Goal: Task Accomplishment & Management: Use online tool/utility

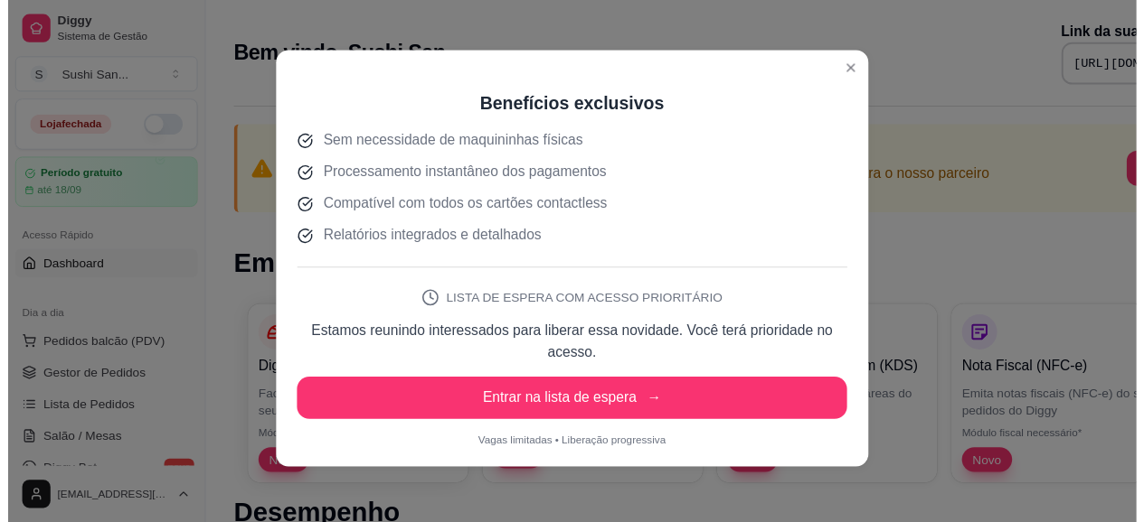
scroll to position [4, 0]
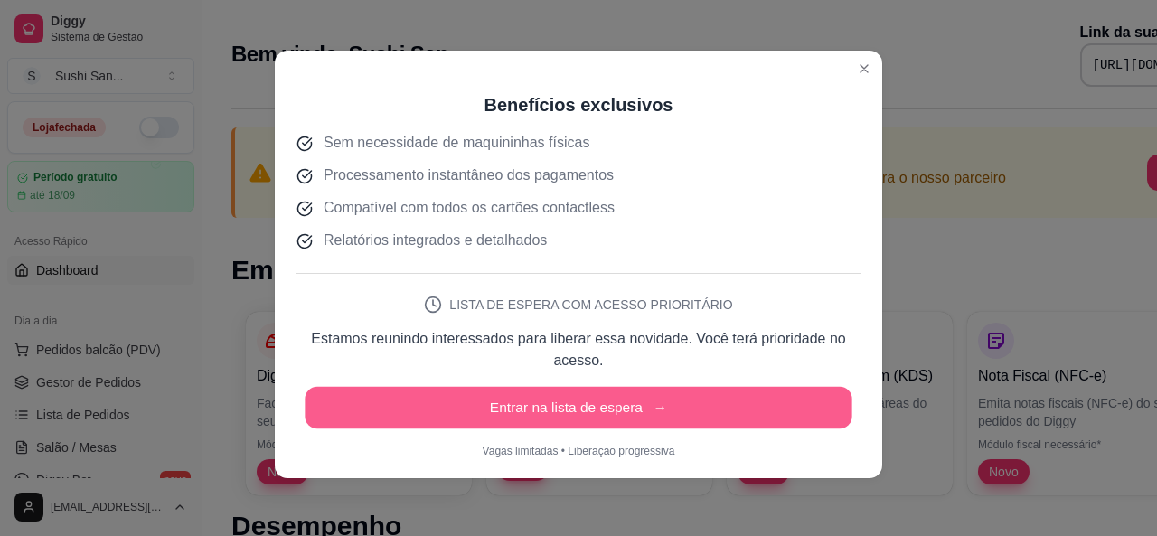
click at [603, 424] on button "Entrar na lista de espera →" at bounding box center [578, 408] width 547 height 42
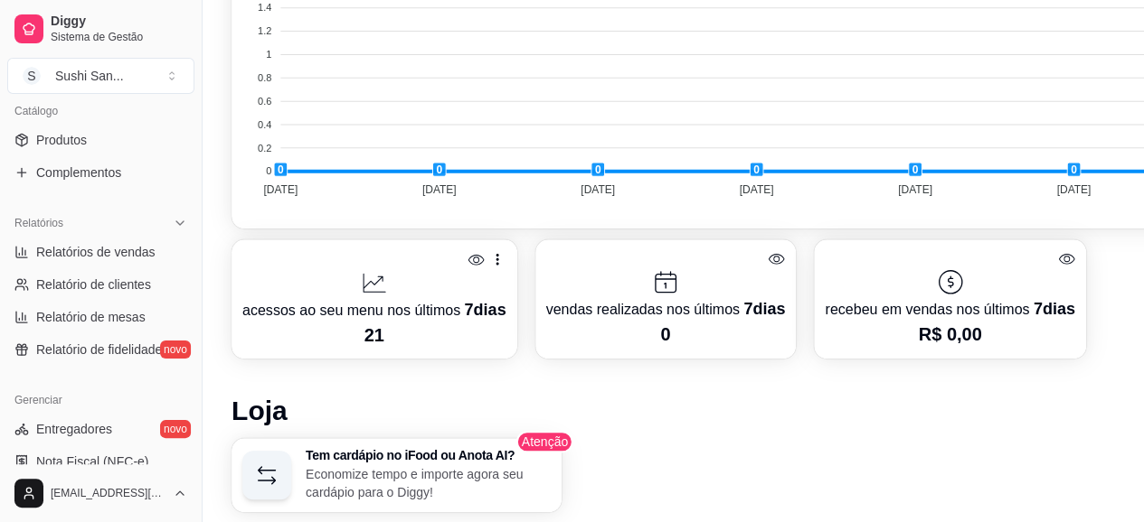
scroll to position [181, 0]
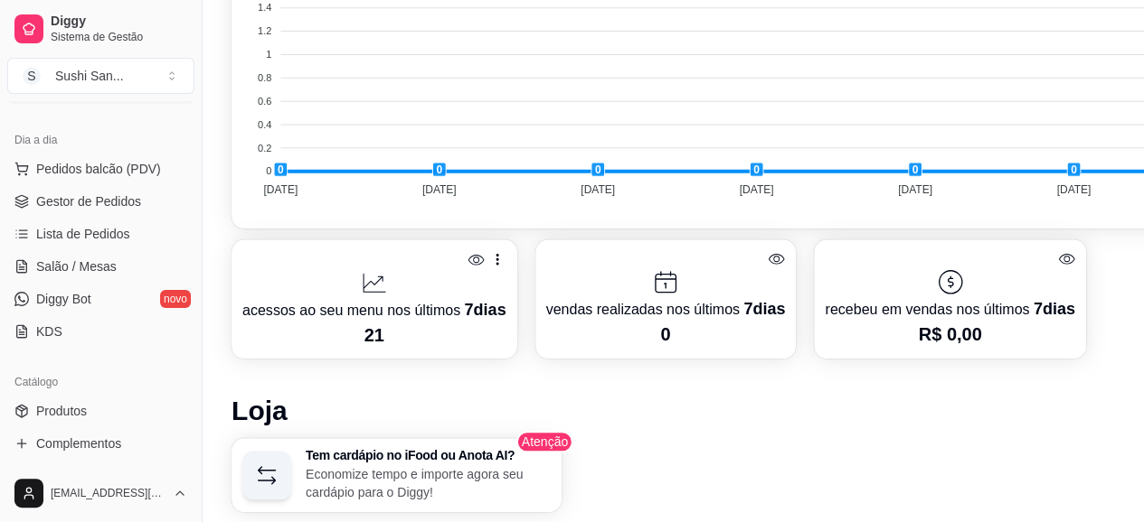
click at [92, 296] on link "Diggy Bot novo" at bounding box center [100, 299] width 187 height 29
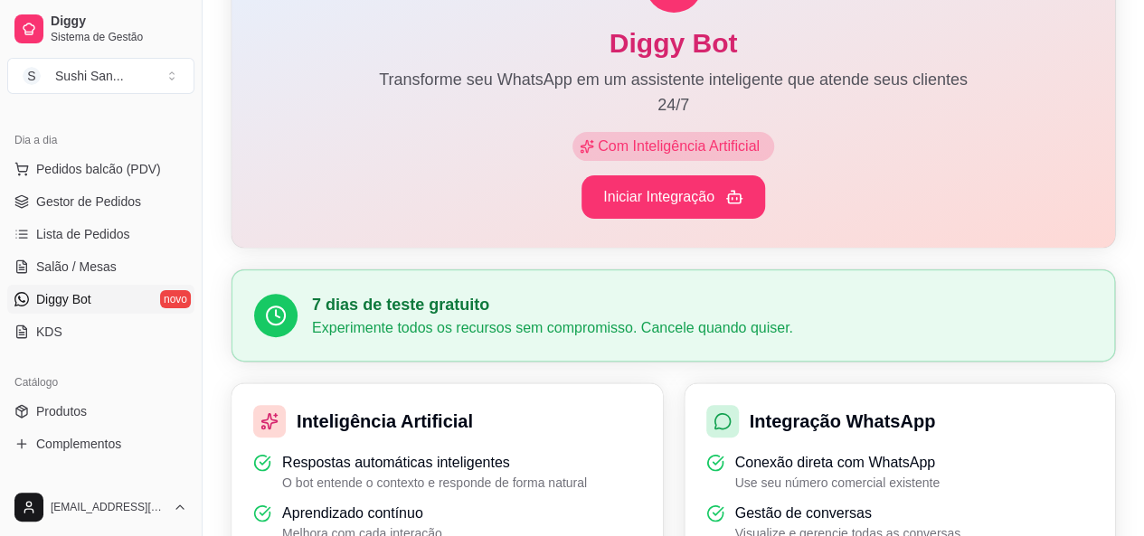
scroll to position [271, 0]
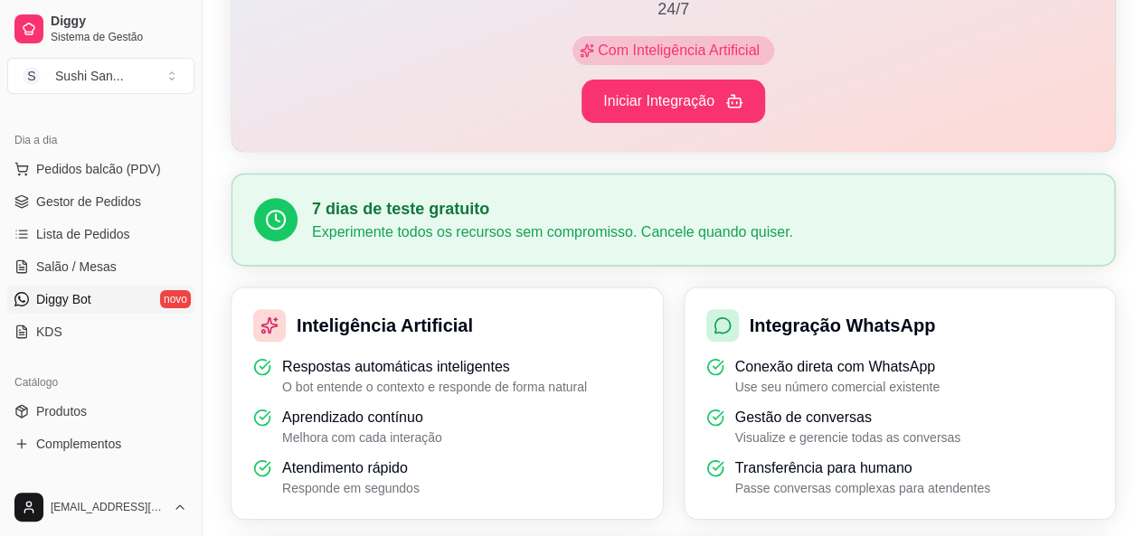
click at [87, 415] on link "Produtos" at bounding box center [100, 411] width 187 height 29
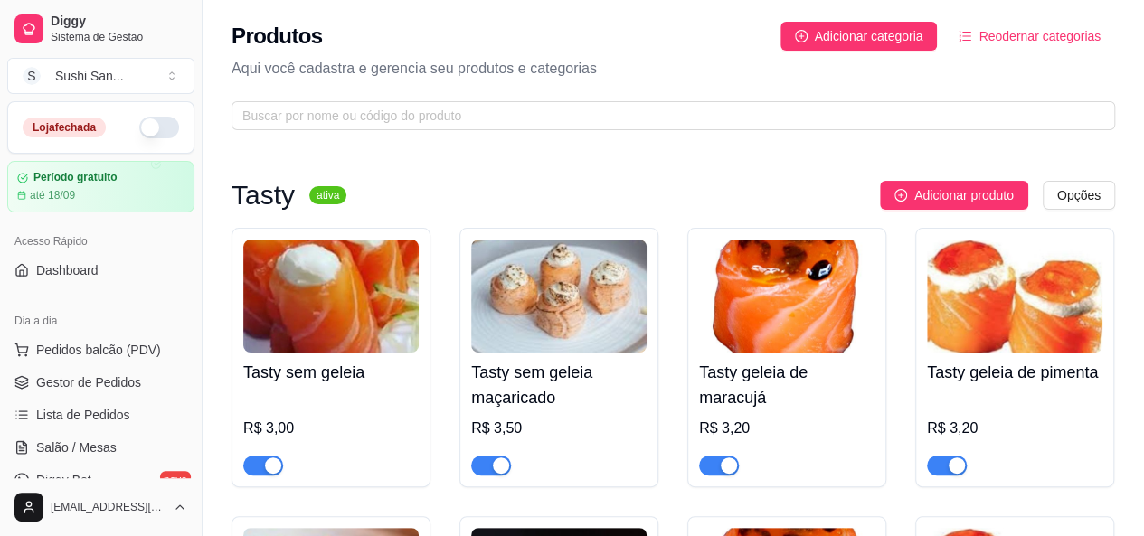
scroll to position [181, 0]
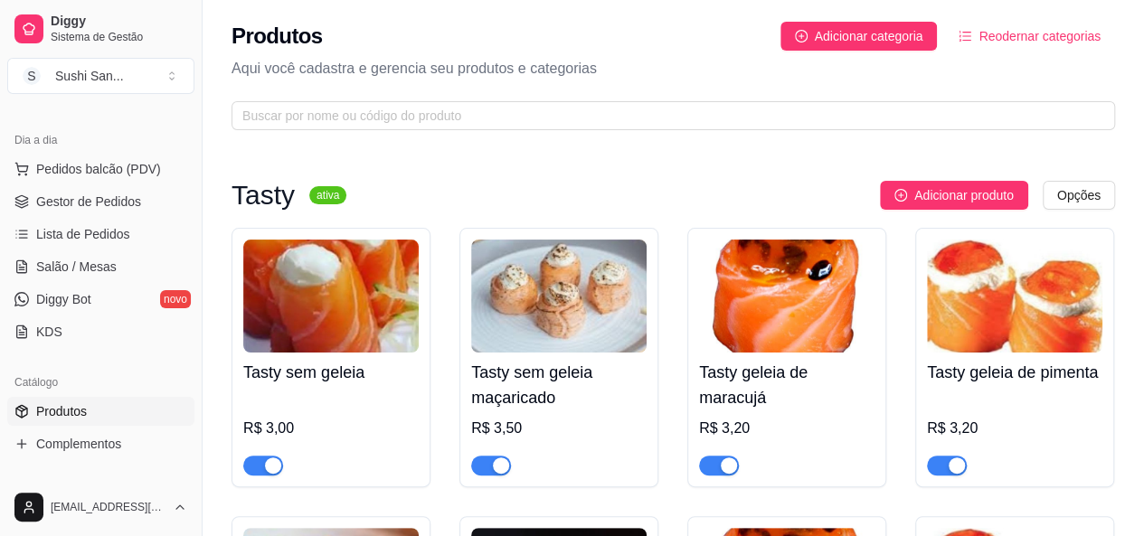
click at [94, 299] on link "Diggy Bot novo" at bounding box center [100, 299] width 187 height 29
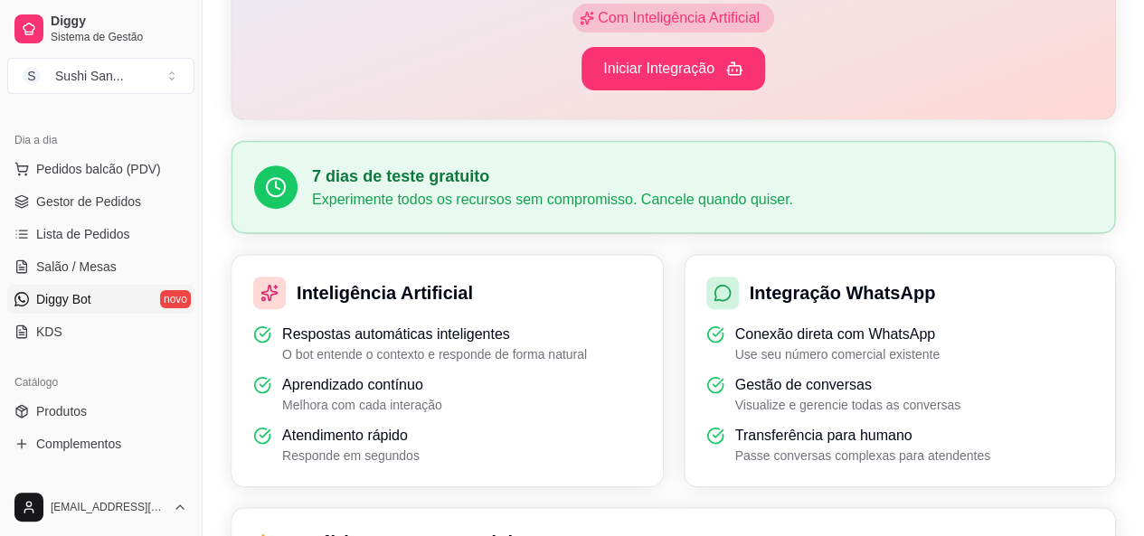
scroll to position [269, 0]
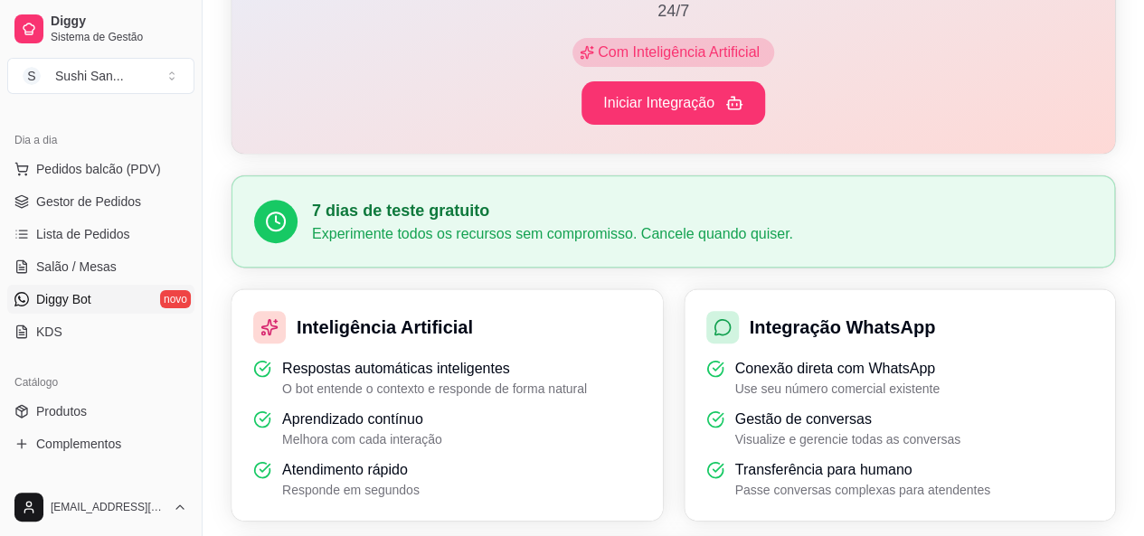
click at [679, 61] on span "Com Inteligência Artificial" at bounding box center [680, 53] width 173 height 22
click at [682, 48] on span "Com Inteligência Artificial" at bounding box center [680, 53] width 173 height 22
click at [676, 111] on button "Iniciar Integração" at bounding box center [673, 102] width 184 height 43
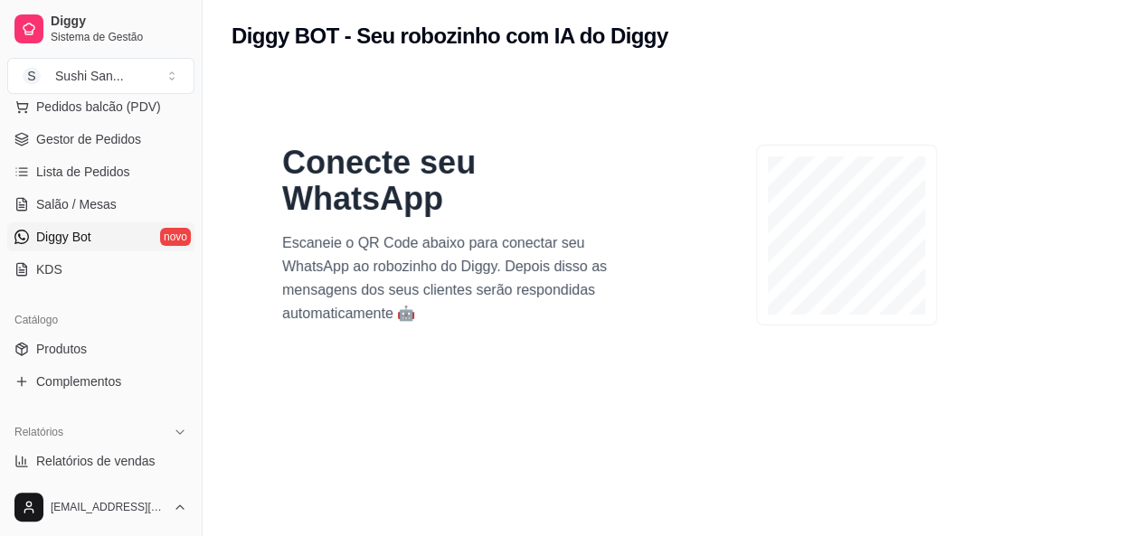
scroll to position [452, 0]
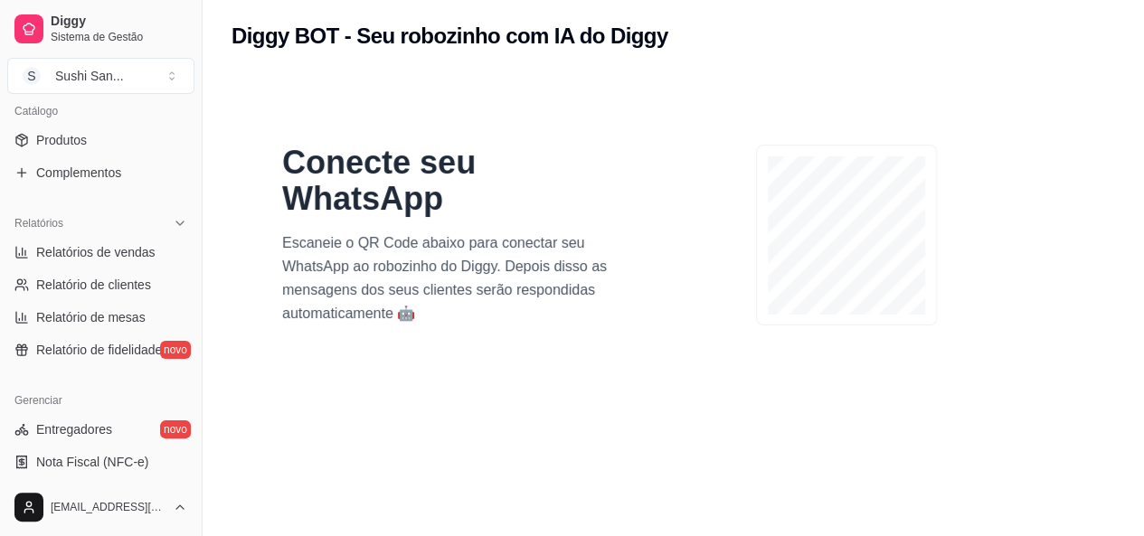
click at [143, 390] on div "Gerenciar" at bounding box center [100, 400] width 187 height 29
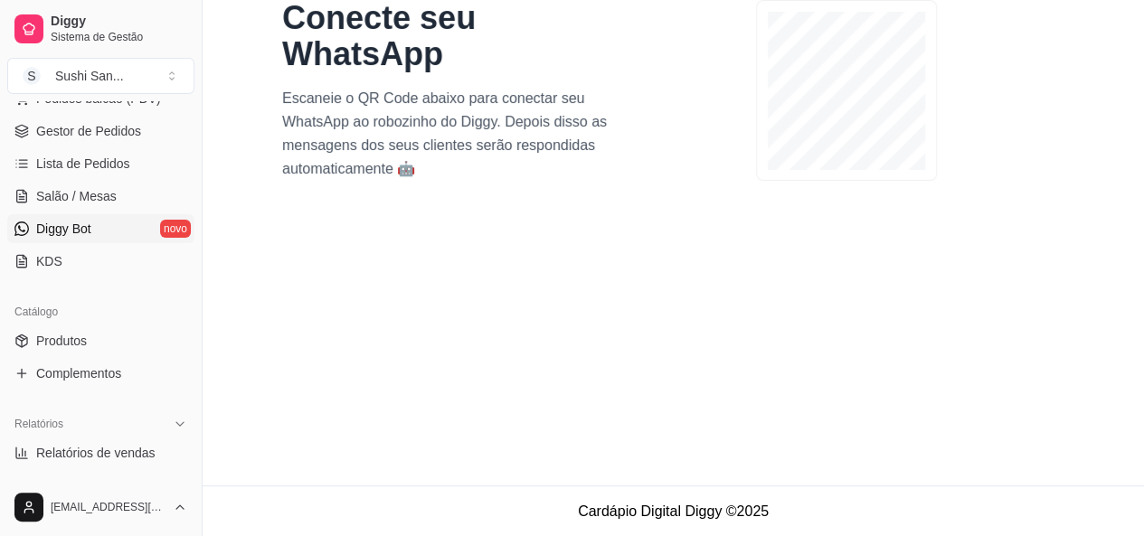
scroll to position [0, 0]
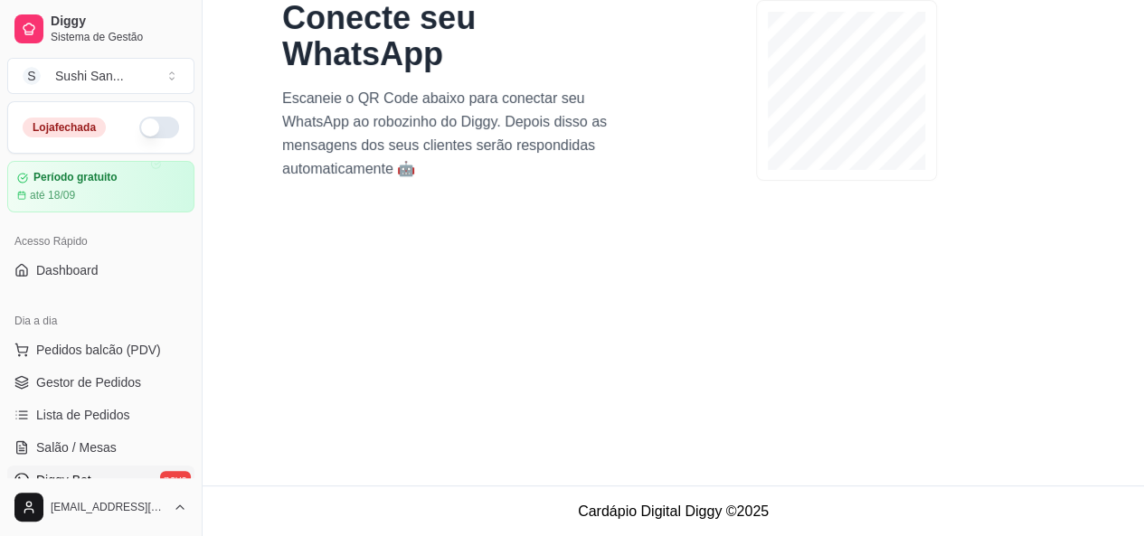
click at [179, 77] on button "S Sushi San ..." at bounding box center [100, 76] width 187 height 36
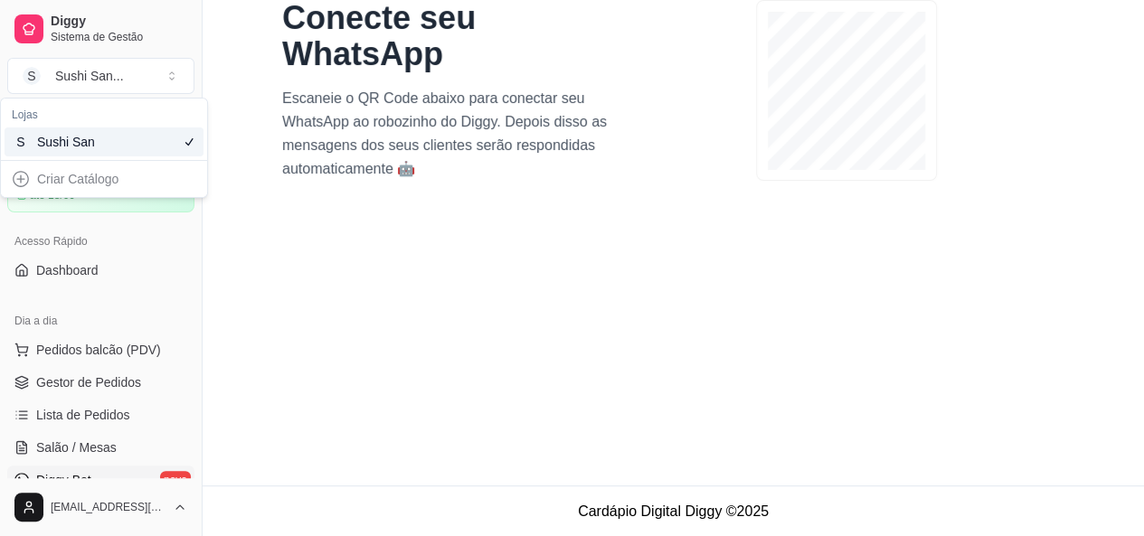
click at [179, 77] on button "S Sushi San ..." at bounding box center [100, 76] width 187 height 36
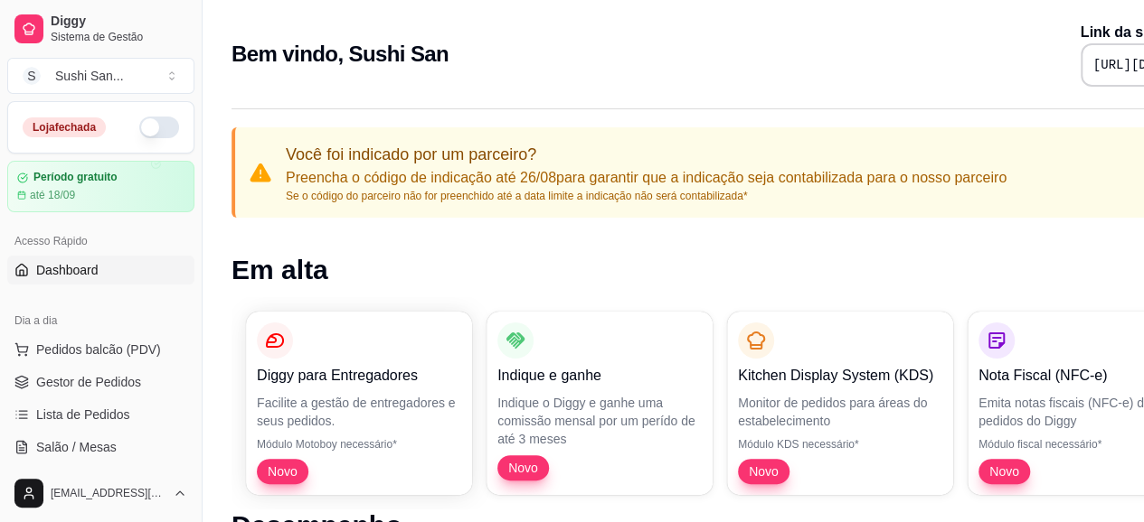
click at [40, 356] on span "Pedidos balcão (PDV)" at bounding box center [98, 350] width 125 height 18
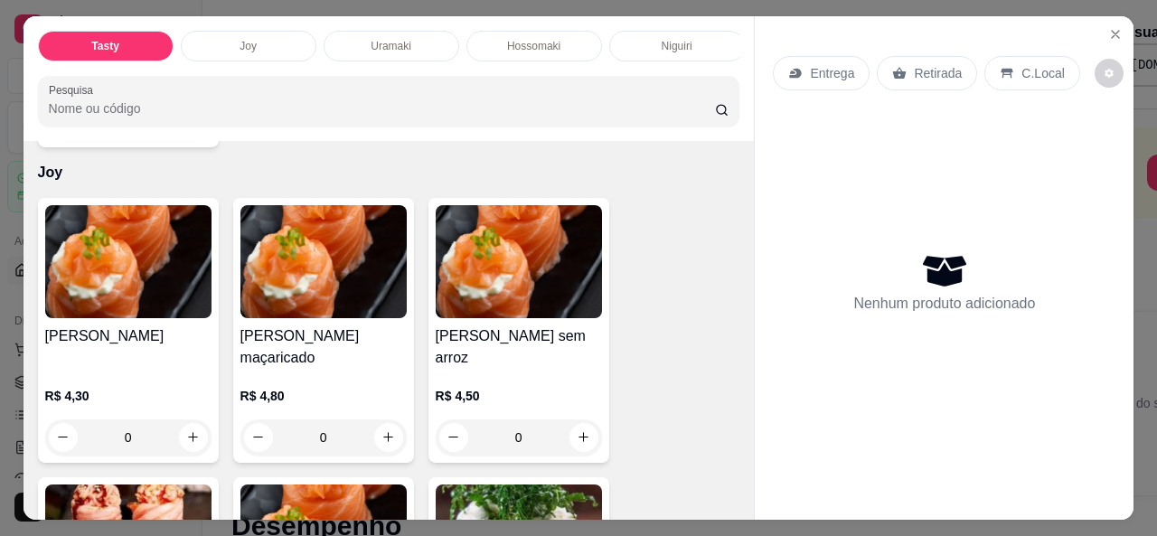
scroll to position [1184, 0]
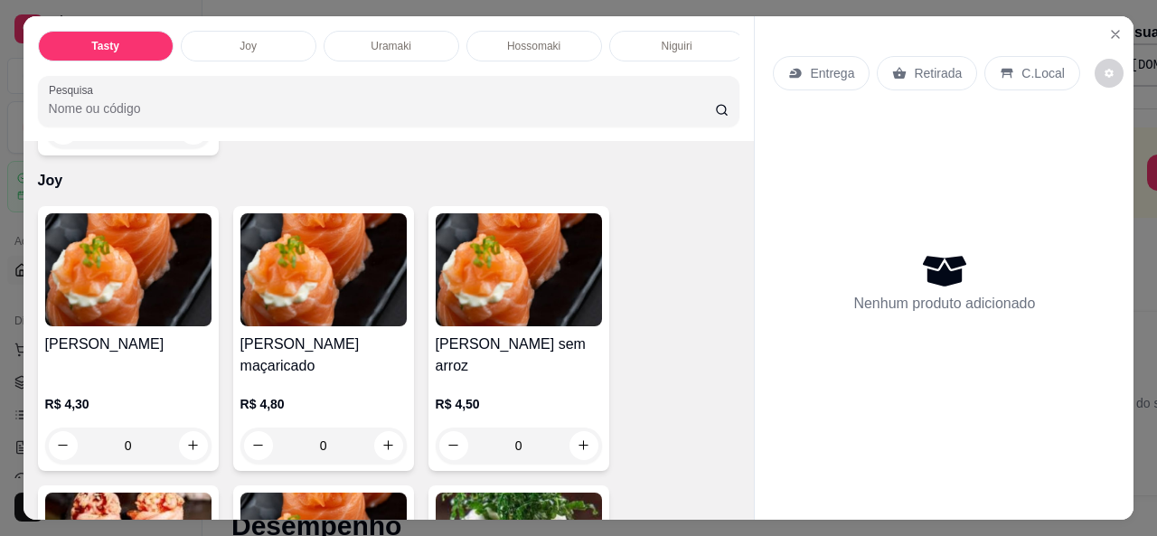
click at [550, 280] on img at bounding box center [519, 269] width 166 height 113
click at [367, 319] on div "Maçaricar peça? Escolha até 20 opções Completo Maçaricar peça R$ 0,50 + Observa…" at bounding box center [578, 296] width 536 height 274
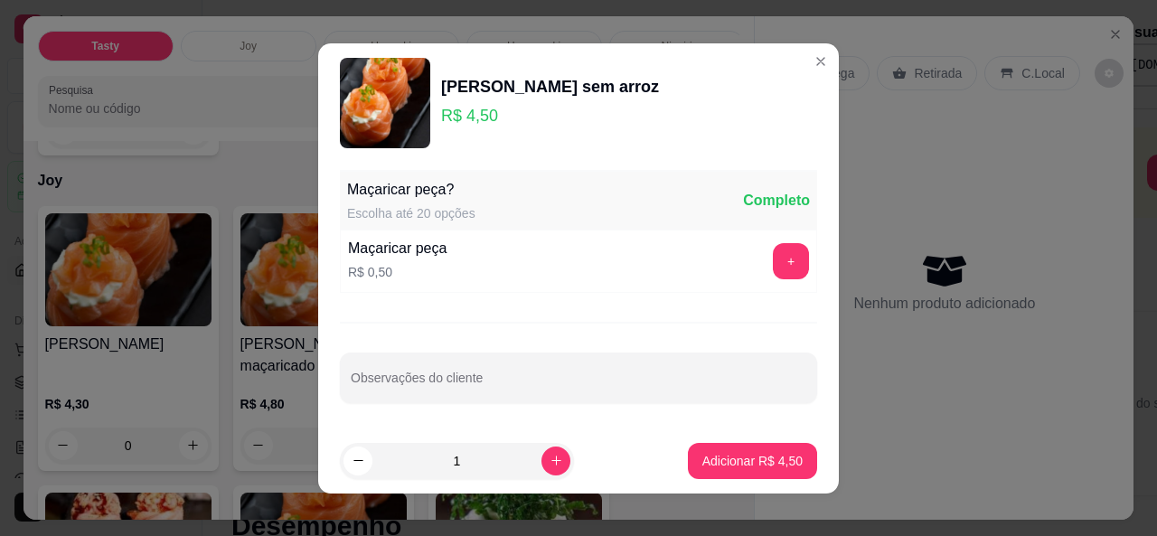
click at [799, 62] on div "Entrega" at bounding box center [821, 73] width 97 height 34
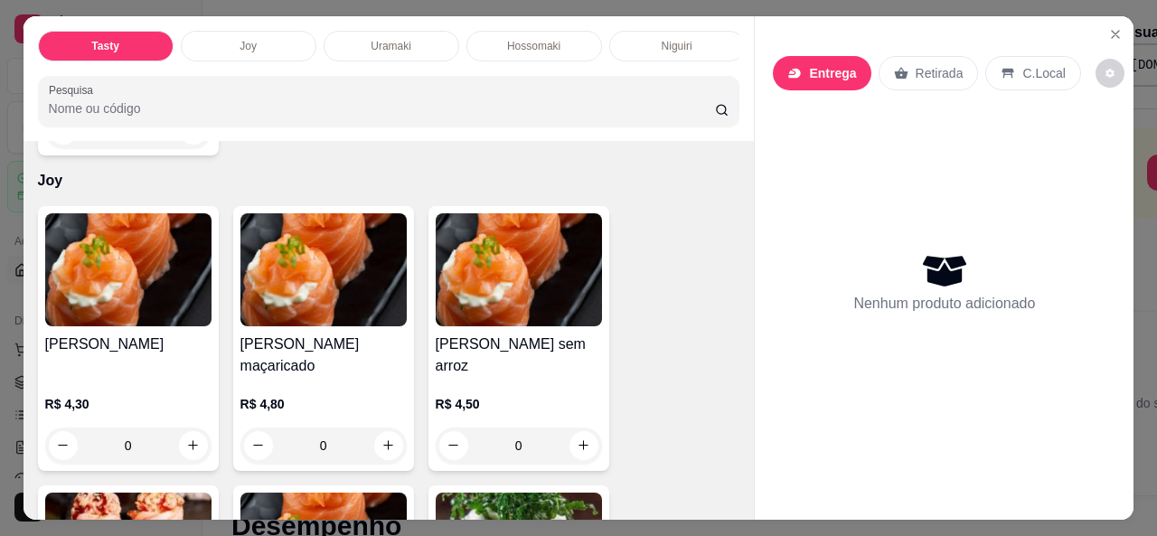
click at [350, 351] on h4 "[PERSON_NAME] maçaricado" at bounding box center [323, 355] width 166 height 43
click at [810, 64] on p "Entrega" at bounding box center [832, 73] width 44 height 18
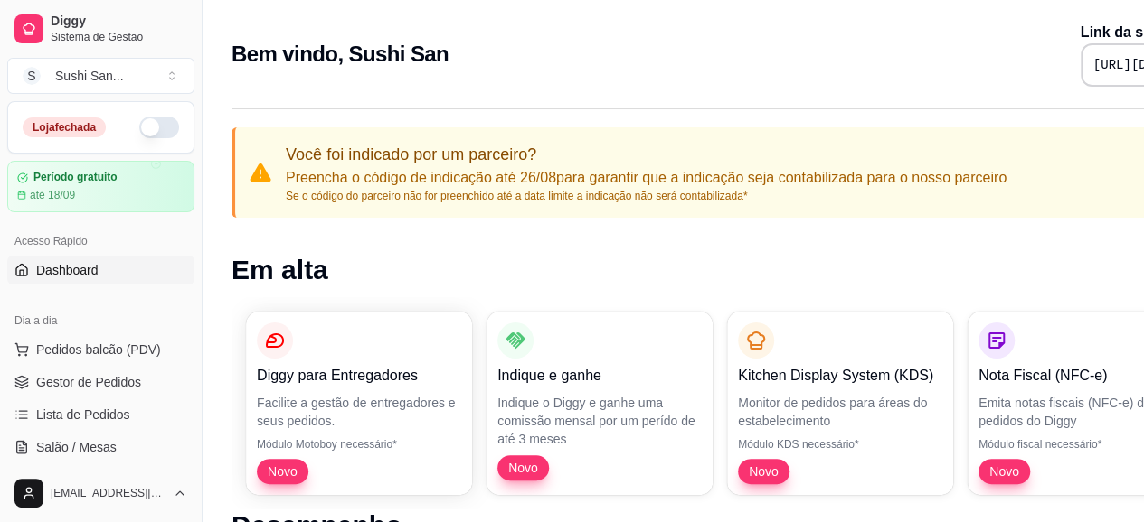
click at [707, 165] on p "Você foi indicado por um parceiro?" at bounding box center [646, 154] width 720 height 25
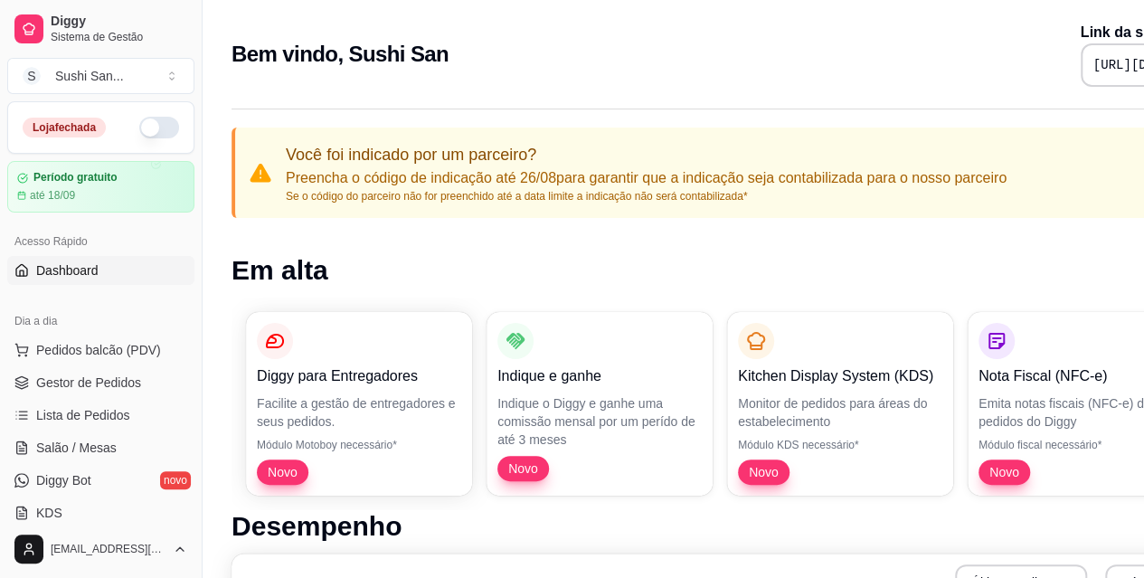
click at [71, 490] on link "Diggy Bot novo" at bounding box center [100, 480] width 187 height 29
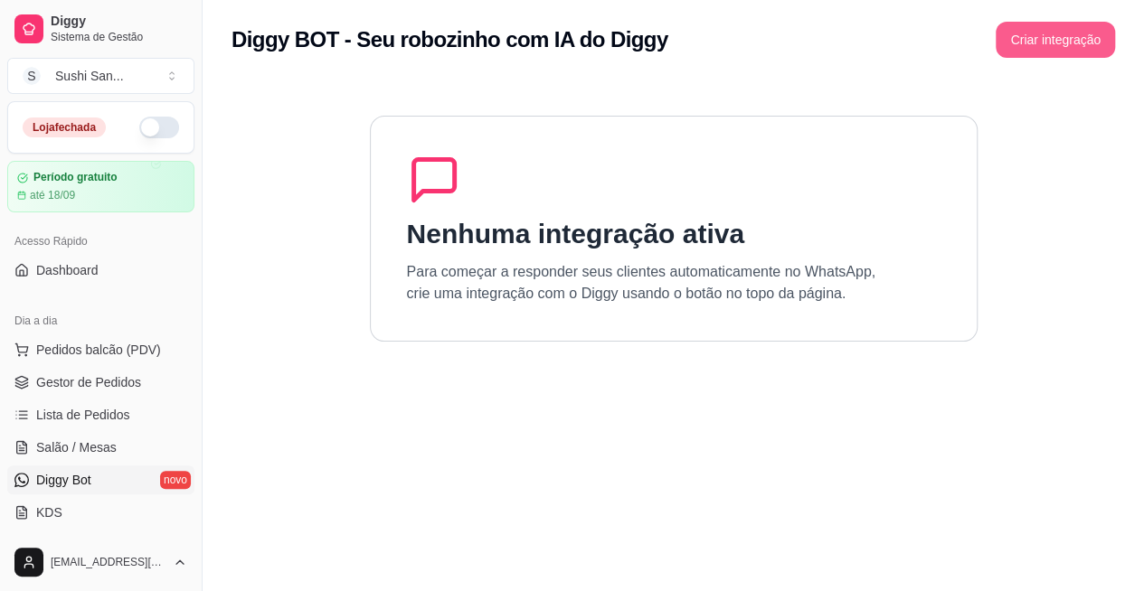
click at [1004, 24] on button "Criar integração" at bounding box center [1054, 40] width 119 height 36
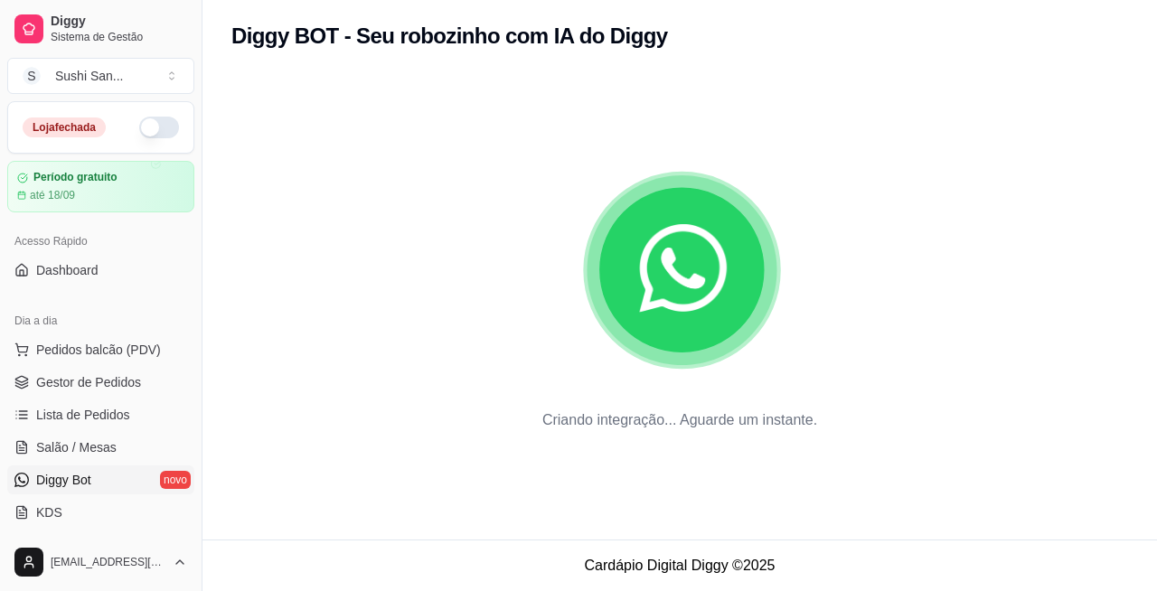
click at [156, 470] on link "Diggy Bot novo" at bounding box center [100, 480] width 187 height 29
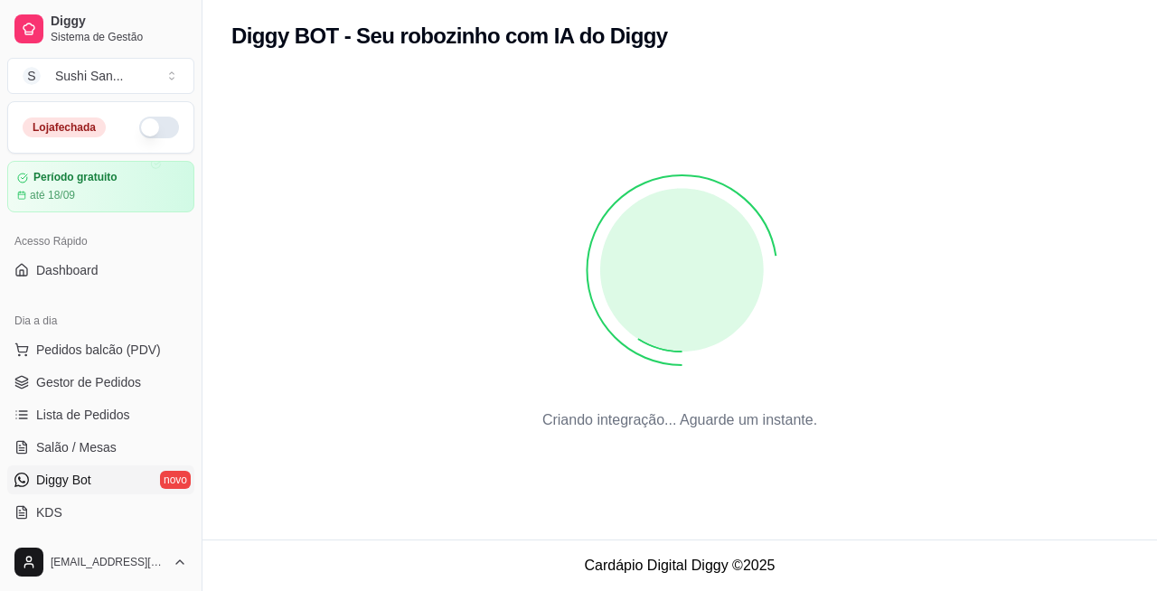
click at [111, 482] on link "Diggy Bot novo" at bounding box center [100, 480] width 187 height 29
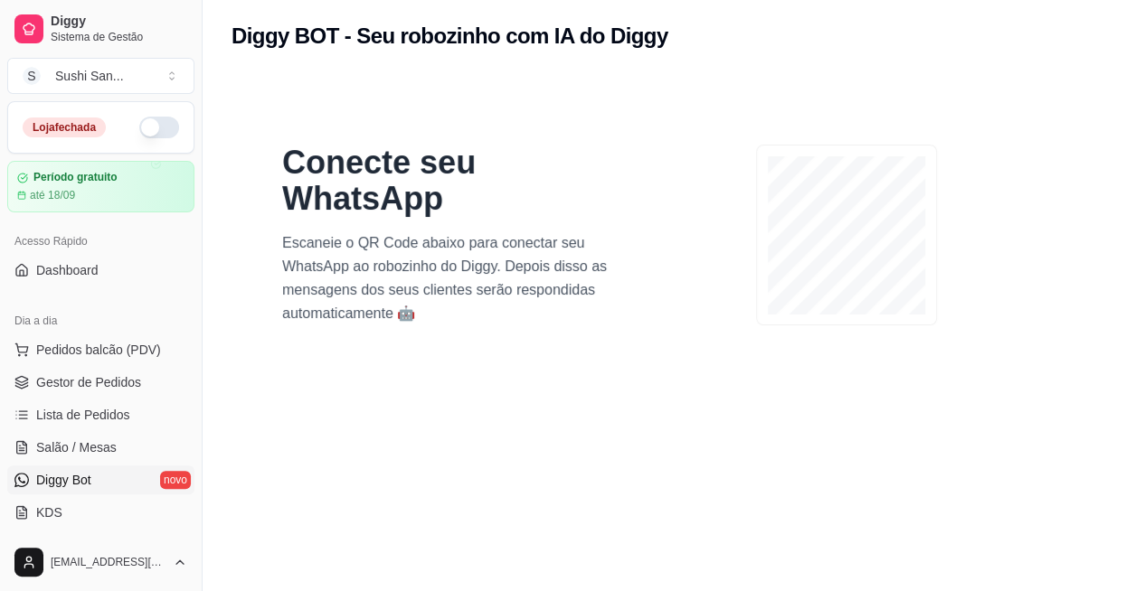
click at [65, 507] on link "KDS" at bounding box center [100, 512] width 187 height 29
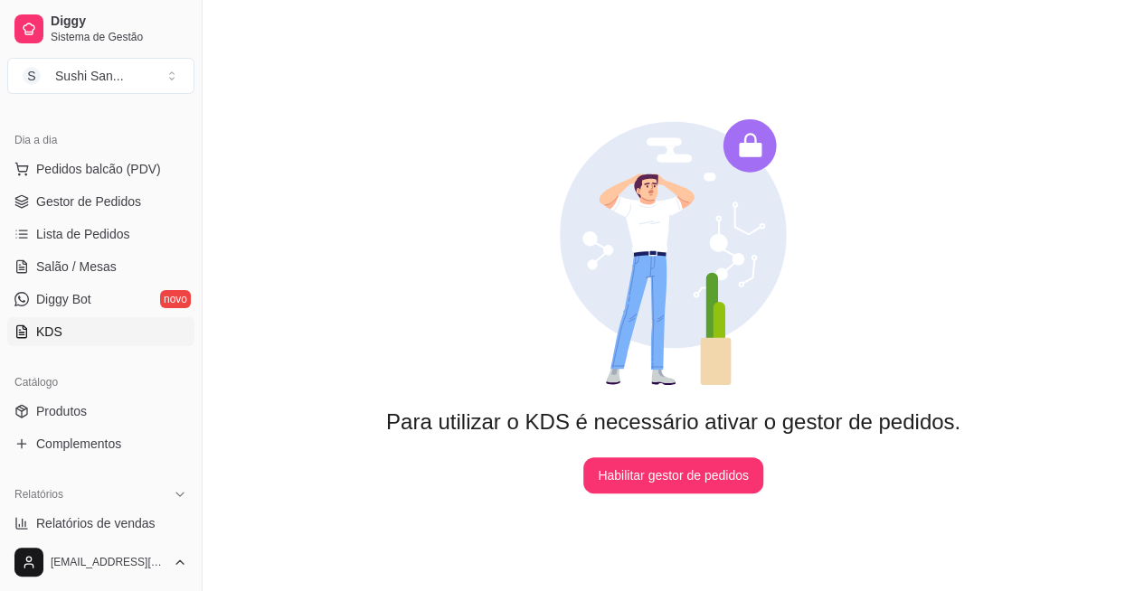
scroll to position [595, 0]
